Goal: Transaction & Acquisition: Purchase product/service

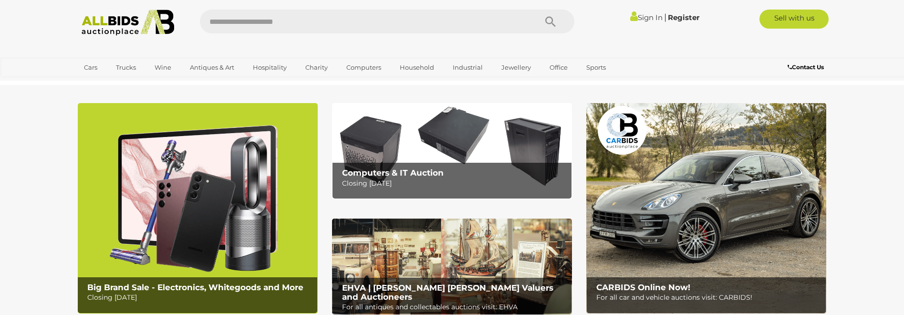
click at [178, 180] on img at bounding box center [198, 208] width 240 height 210
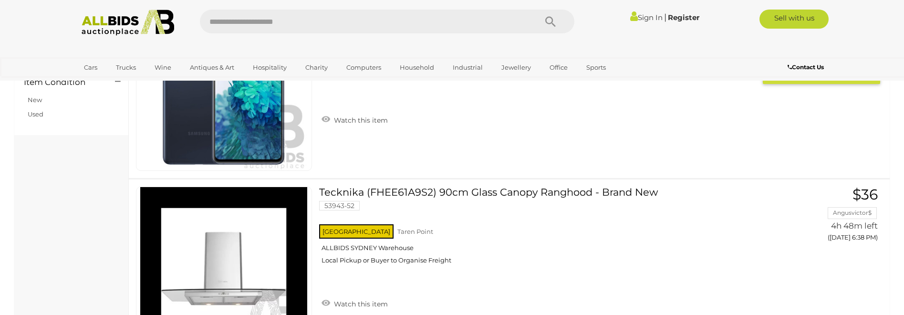
scroll to position [700, 0]
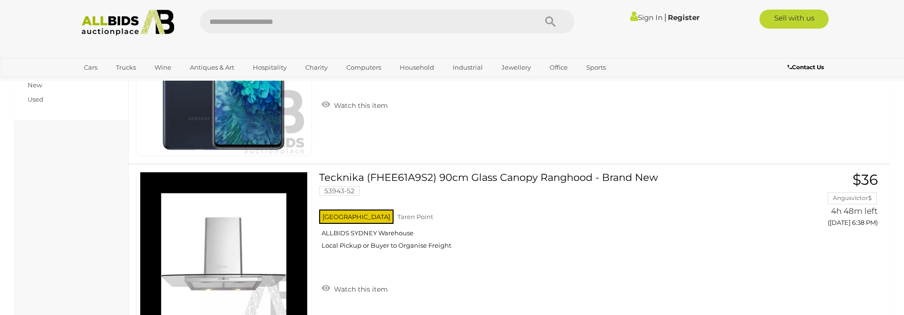
click at [640, 20] on link "Sign In" at bounding box center [646, 17] width 32 height 9
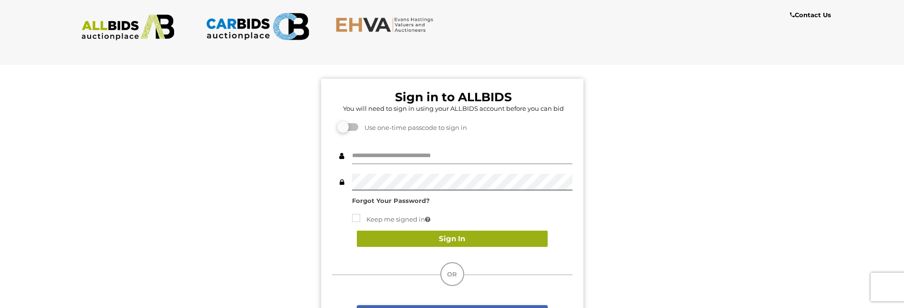
type input "**********"
click at [445, 236] on button "Sign In" at bounding box center [452, 239] width 191 height 17
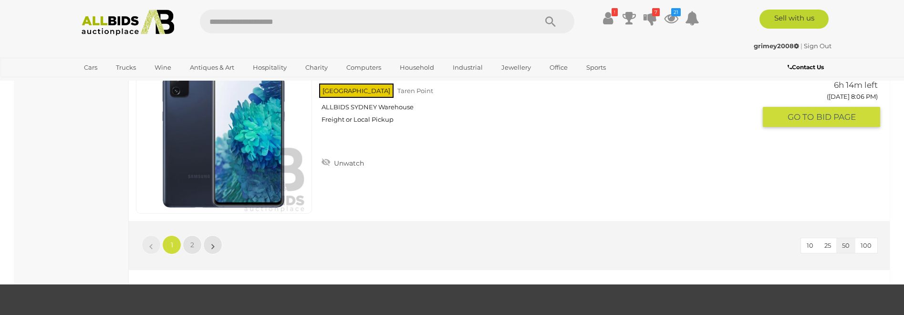
scroll to position [9211, 0]
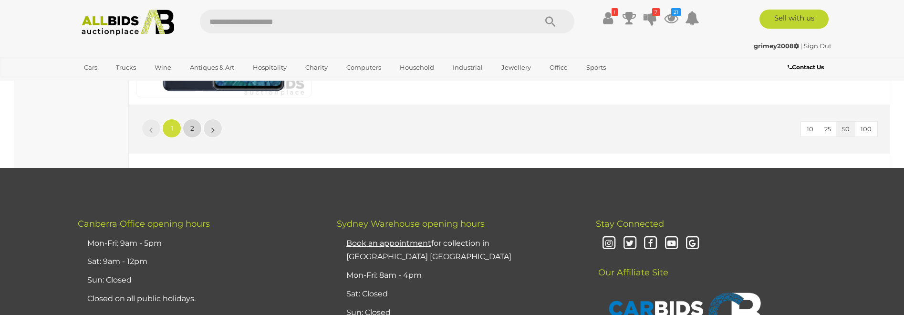
click at [199, 132] on link "2" at bounding box center [192, 128] width 19 height 19
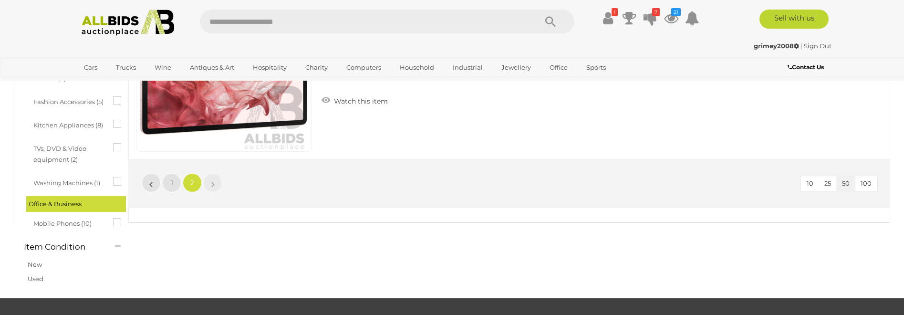
scroll to position [558, 0]
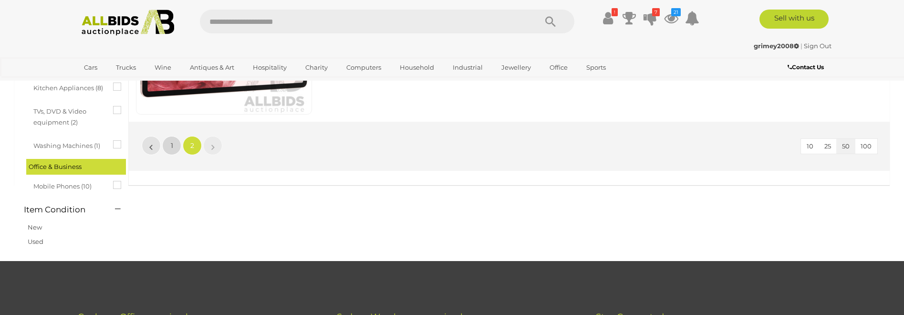
click at [178, 142] on link "1" at bounding box center [171, 145] width 19 height 19
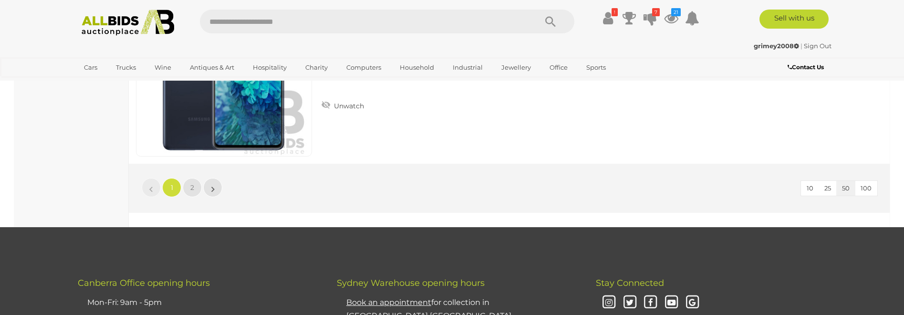
scroll to position [9147, 0]
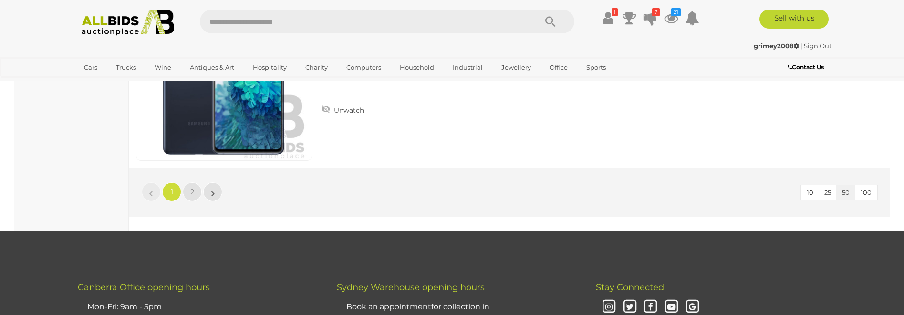
click at [872, 189] on button "100" at bounding box center [866, 192] width 22 height 15
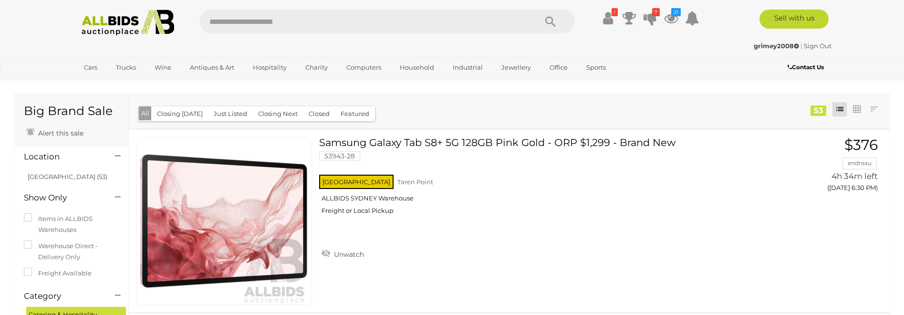
click at [253, 22] on input "text" at bounding box center [363, 22] width 327 height 24
type input "*******"
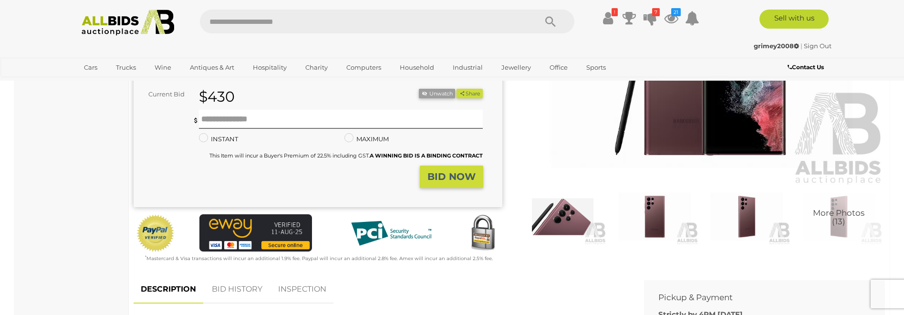
scroll to position [191, 0]
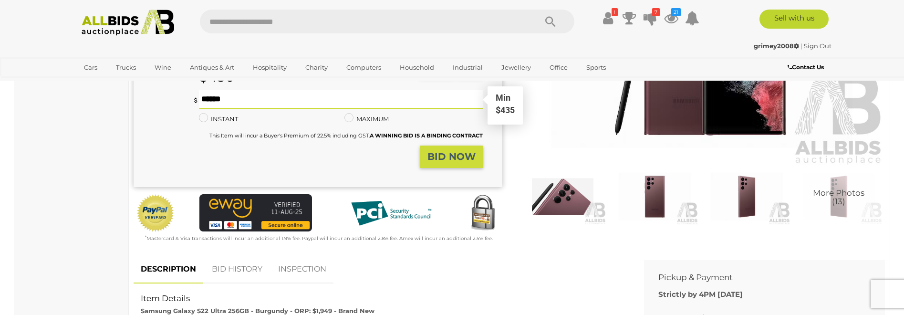
click at [336, 105] on input "text" at bounding box center [341, 99] width 284 height 19
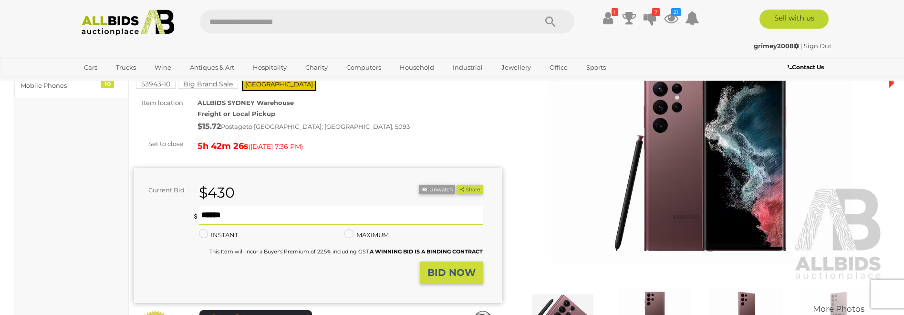
scroll to position [48, 0]
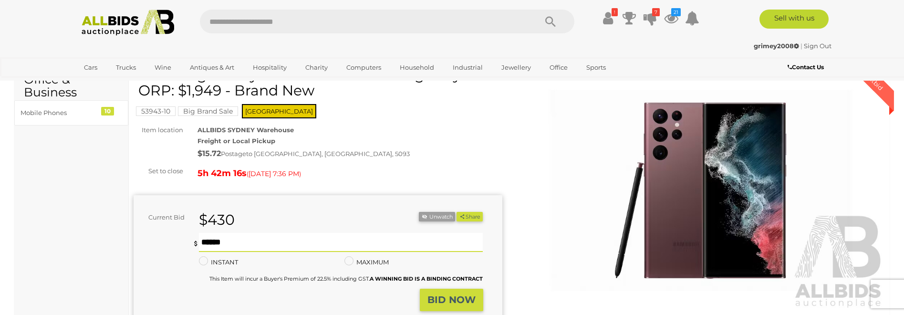
type input "***"
click at [456, 298] on strong "BID NOW" at bounding box center [452, 299] width 48 height 11
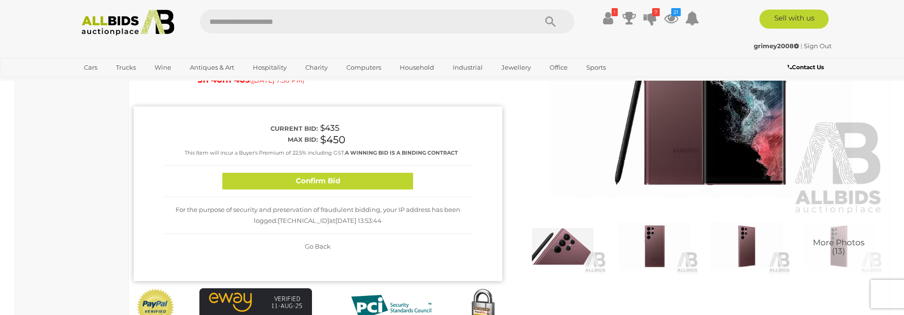
scroll to position [95, 0]
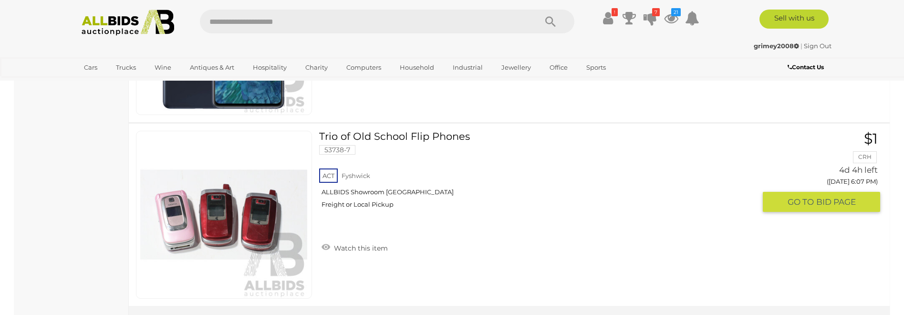
scroll to position [2577, 0]
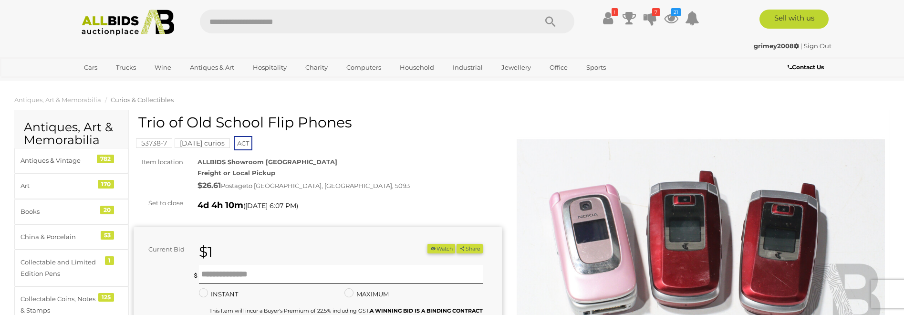
click at [213, 143] on mark "Friday curios" at bounding box center [202, 143] width 55 height 10
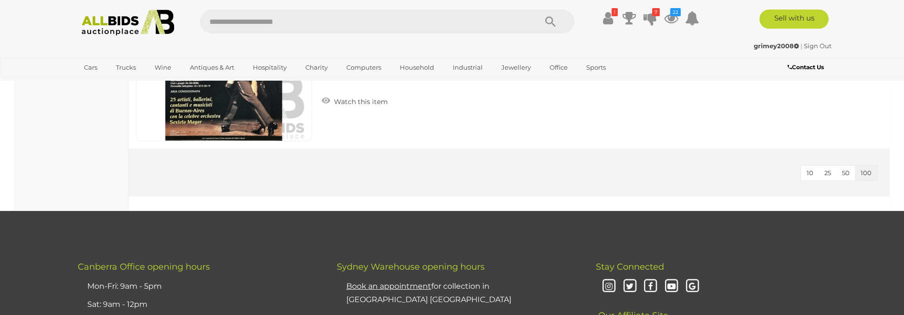
scroll to position [17119, 0]
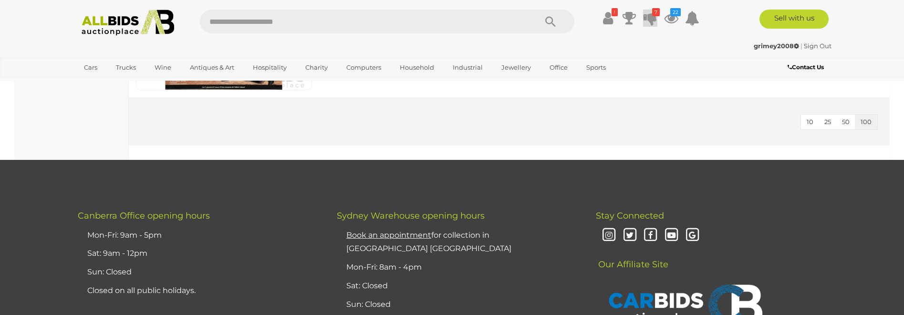
click at [653, 16] on icon at bounding box center [650, 18] width 13 height 17
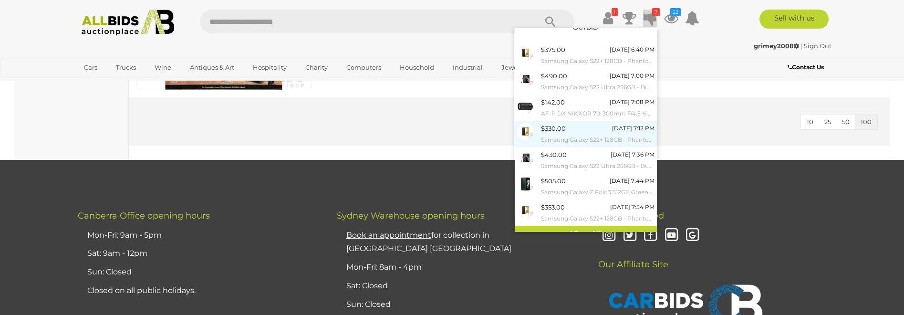
scroll to position [21, 0]
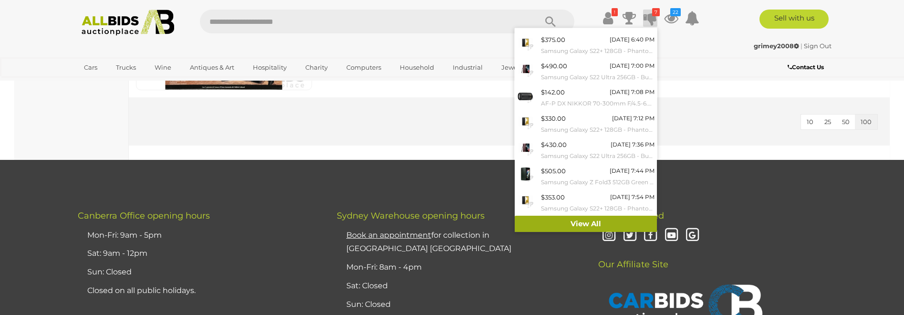
click at [565, 216] on link "View All" at bounding box center [586, 224] width 142 height 17
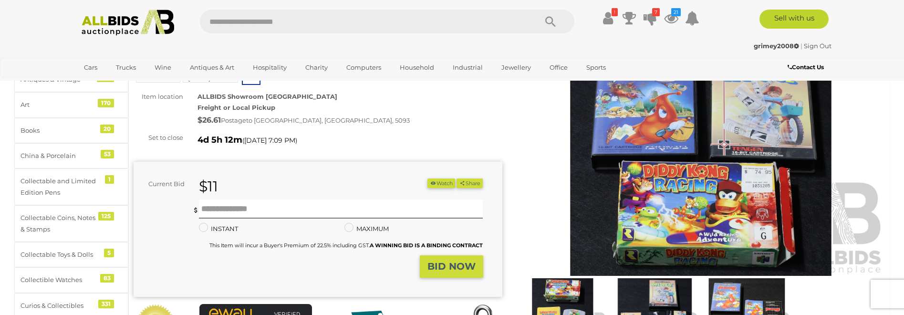
scroll to position [95, 0]
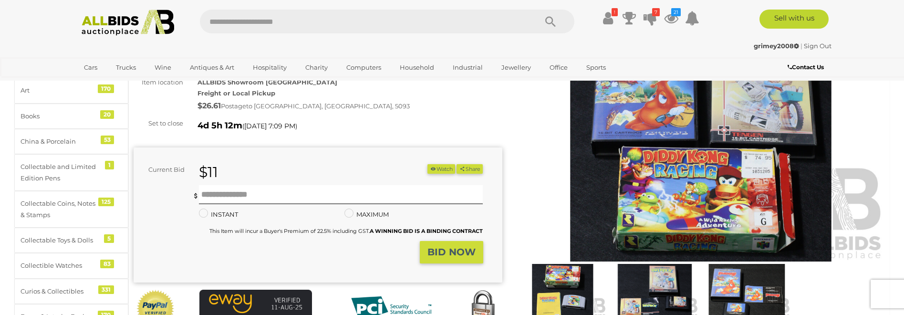
click at [441, 167] on button "Watch" at bounding box center [442, 169] width 28 height 10
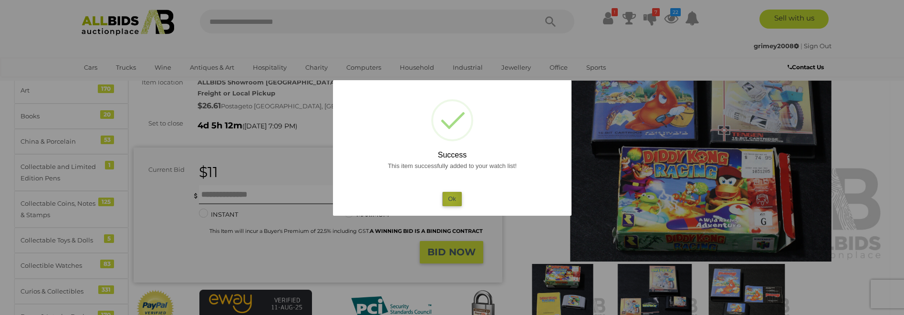
click at [450, 199] on button "Ok" at bounding box center [452, 199] width 20 height 14
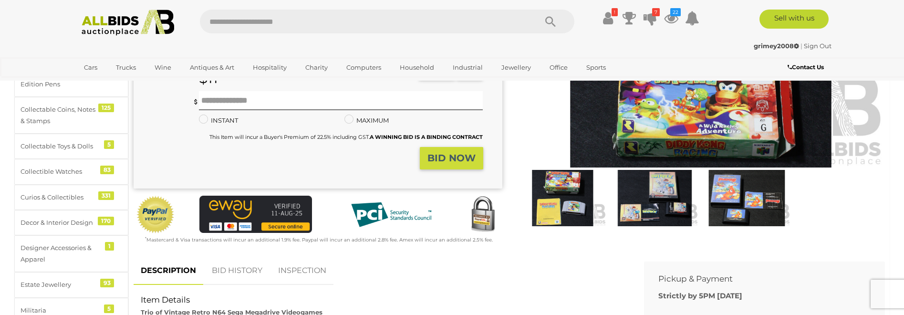
scroll to position [191, 0]
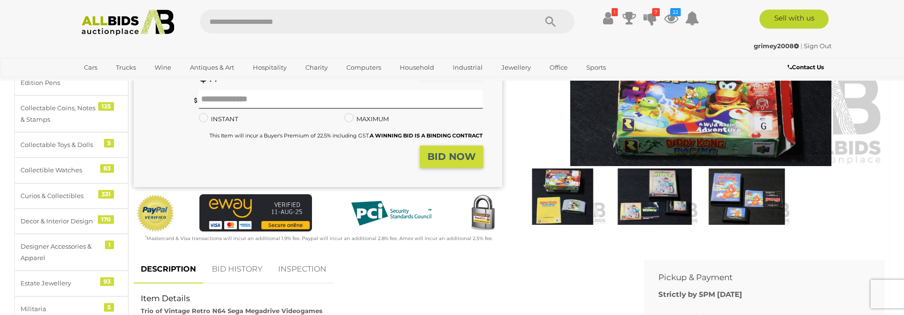
click at [548, 209] on img at bounding box center [562, 196] width 87 height 56
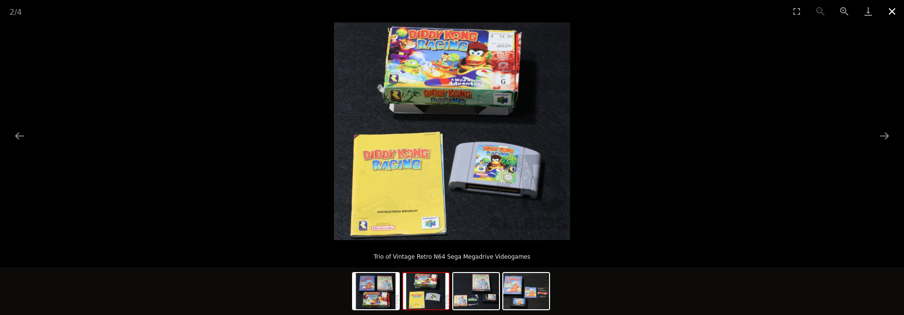
click at [893, 13] on button "Close gallery" at bounding box center [893, 11] width 24 height 22
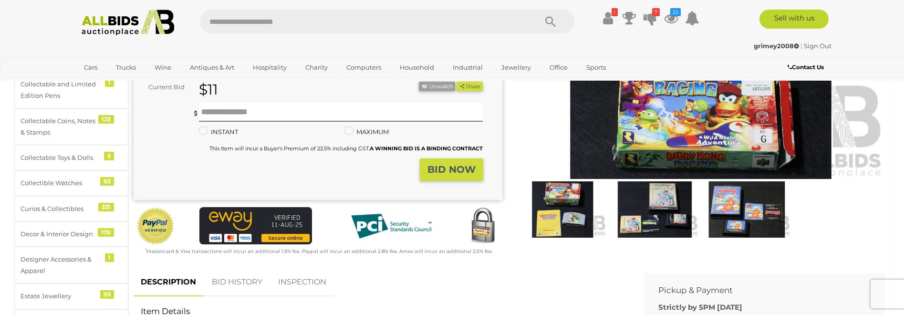
scroll to position [48, 0]
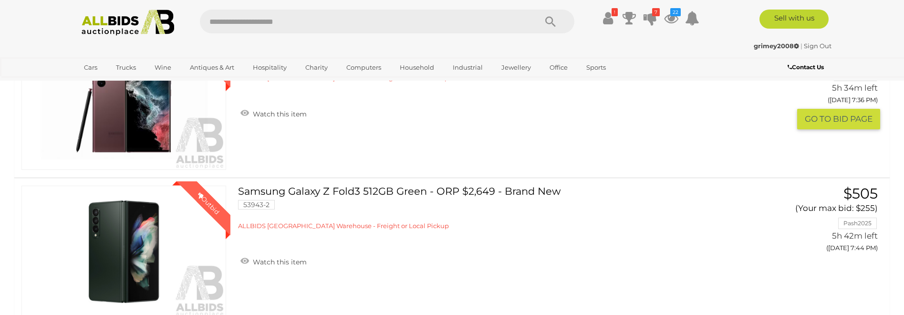
scroll to position [1098, 0]
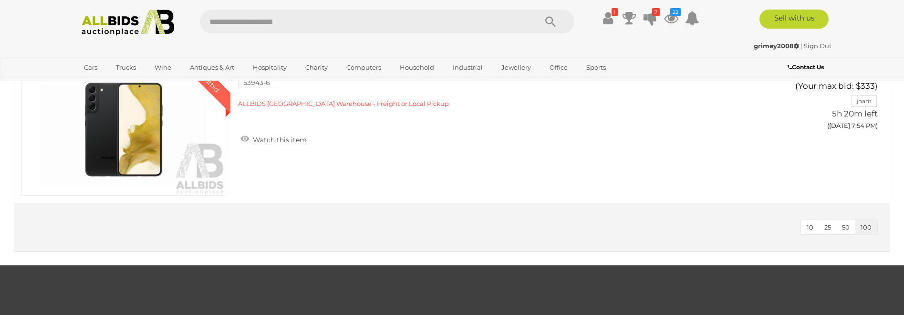
scroll to position [954, 0]
